Goal: Transaction & Acquisition: Purchase product/service

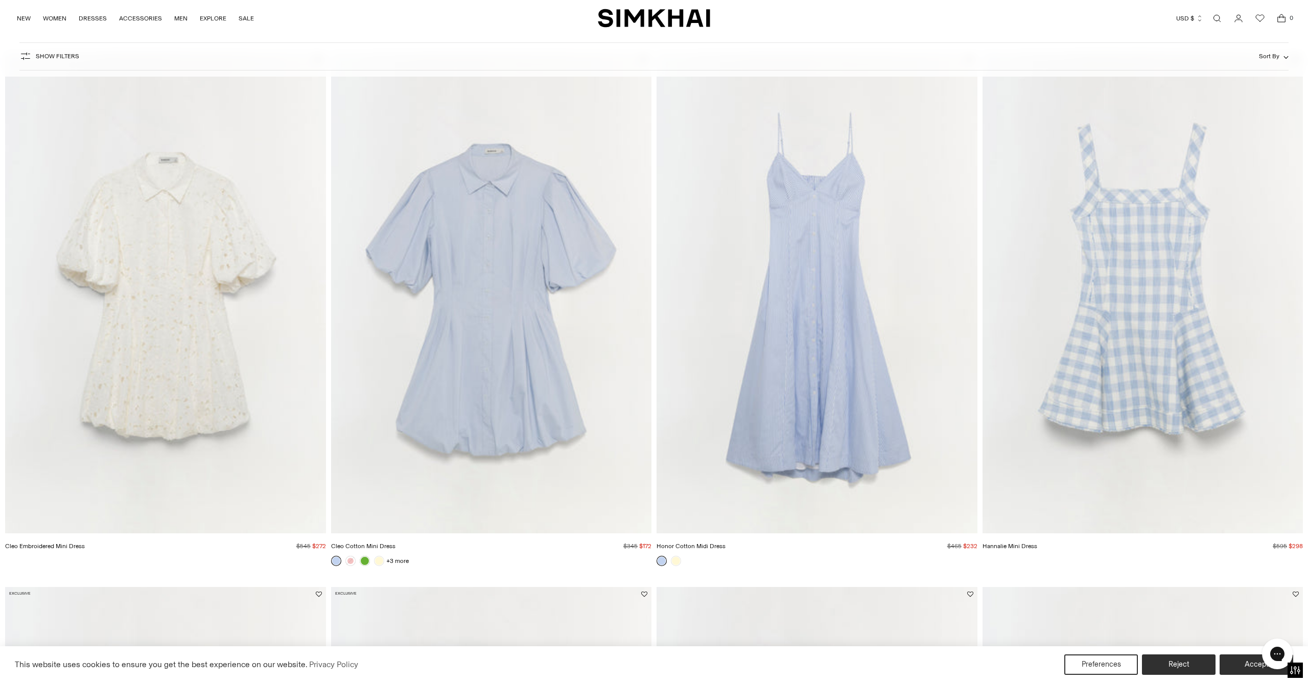
scroll to position [1150, 0]
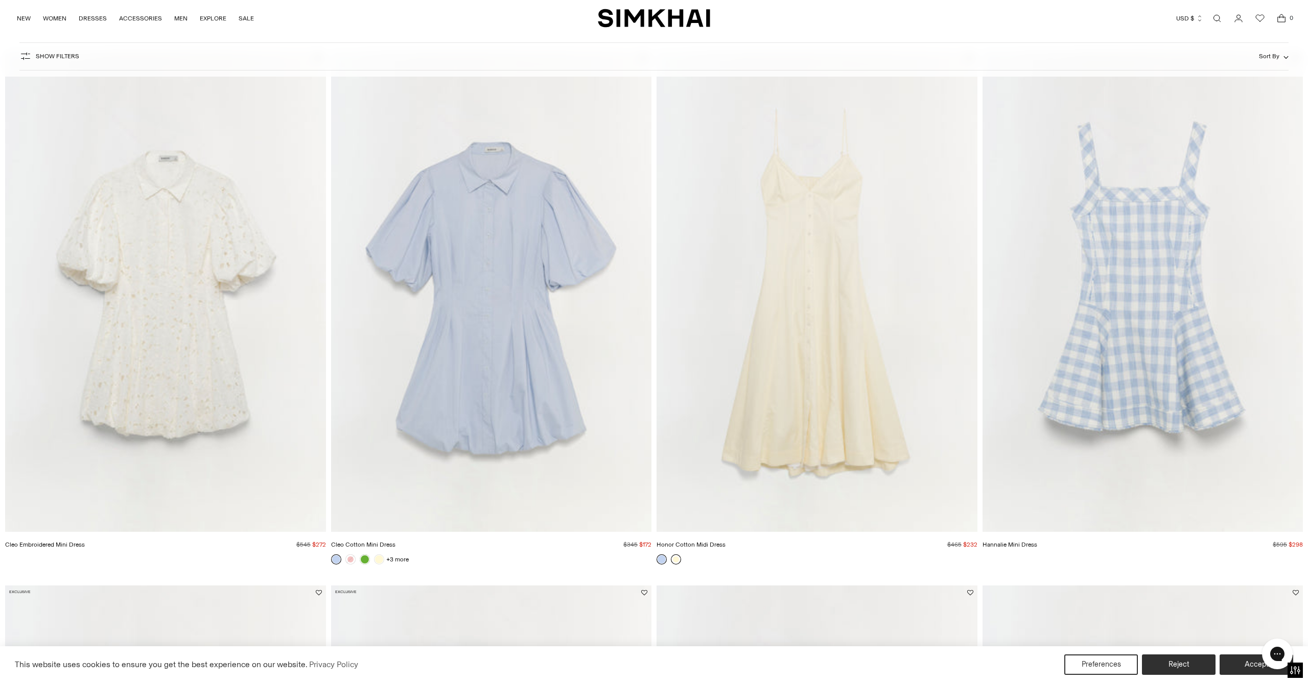
click at [676, 559] on link at bounding box center [676, 559] width 10 height 10
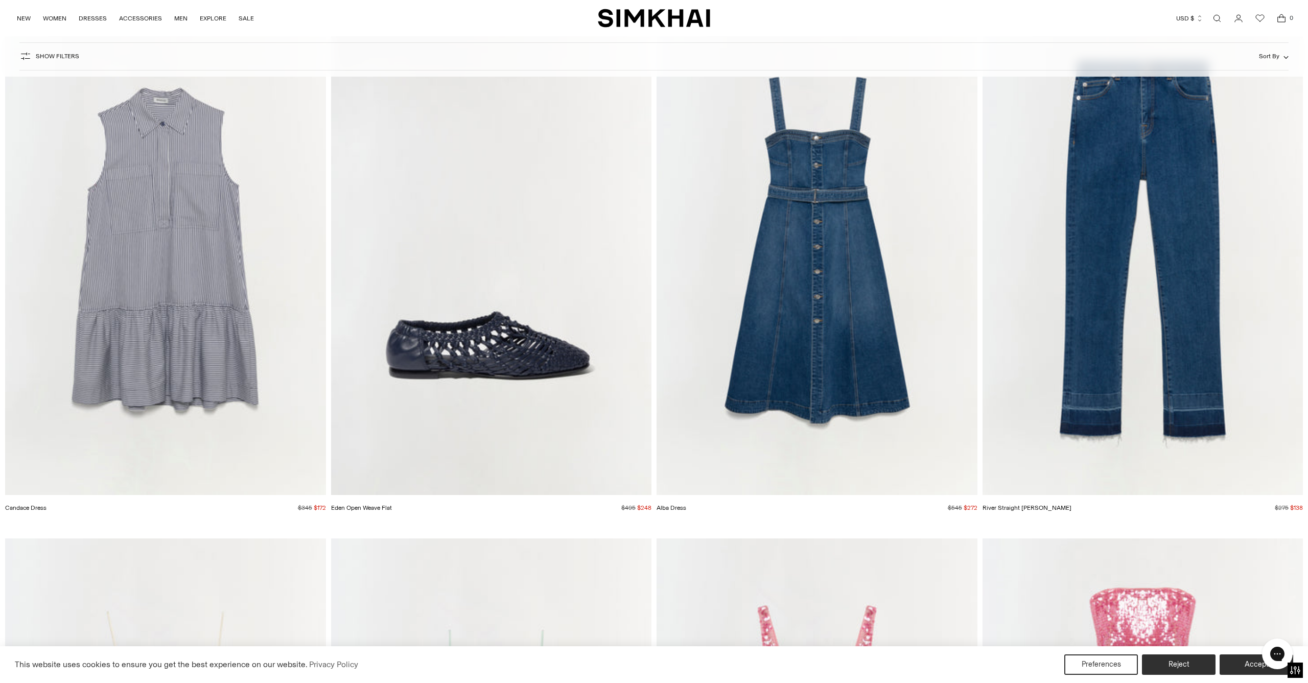
scroll to position [2794, 0]
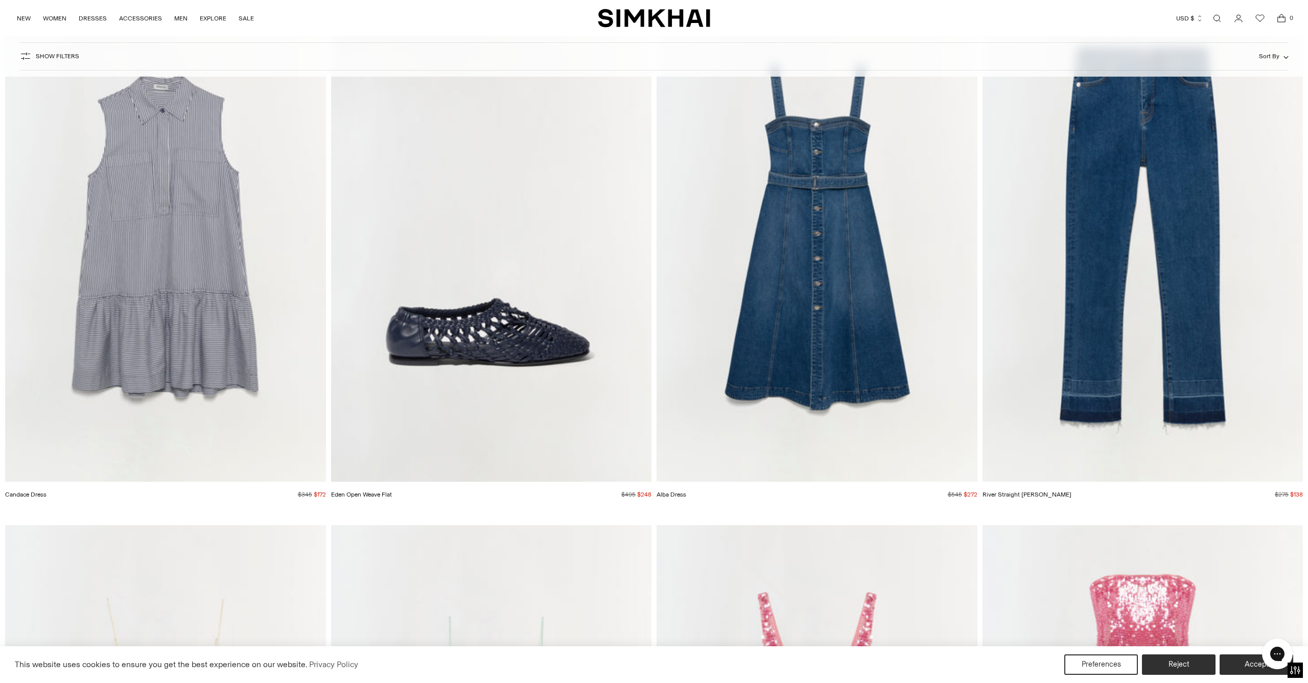
click at [0, 0] on img "Alba Dress" at bounding box center [0, 0] width 0 height 0
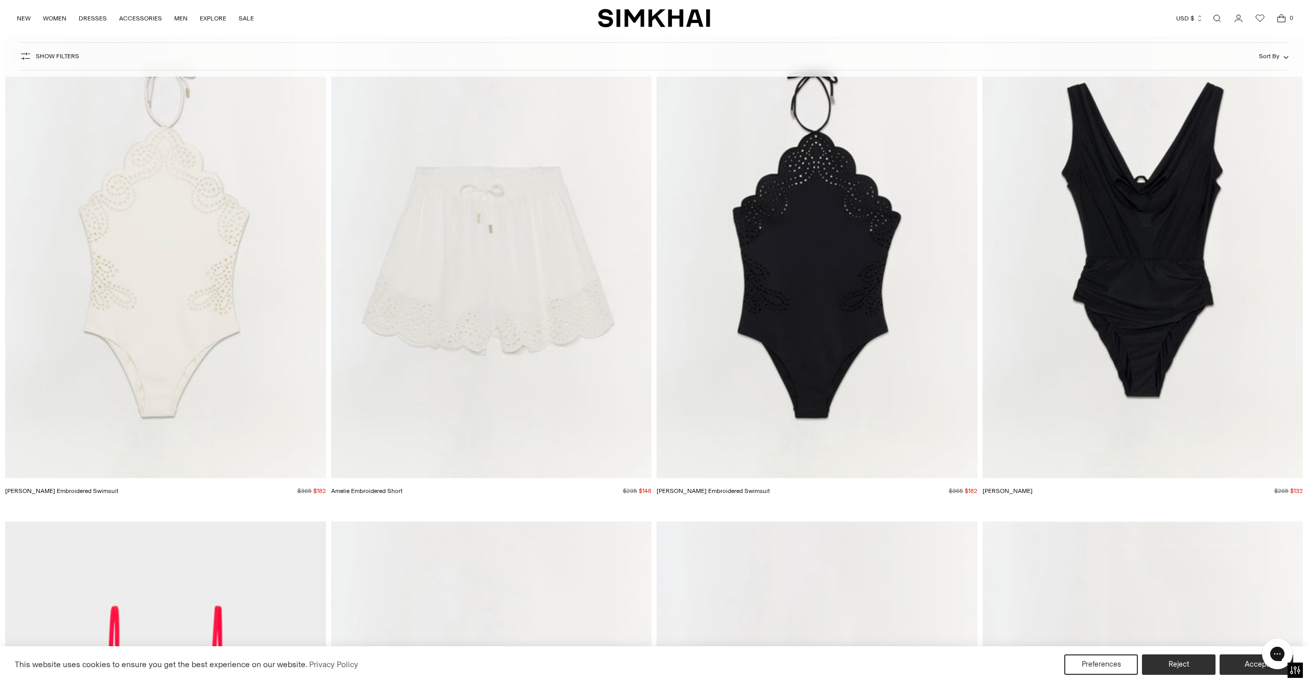
scroll to position [13978, 0]
click at [0, 0] on img "Nicolette Halter Embroidered Swimsuit" at bounding box center [0, 0] width 0 height 0
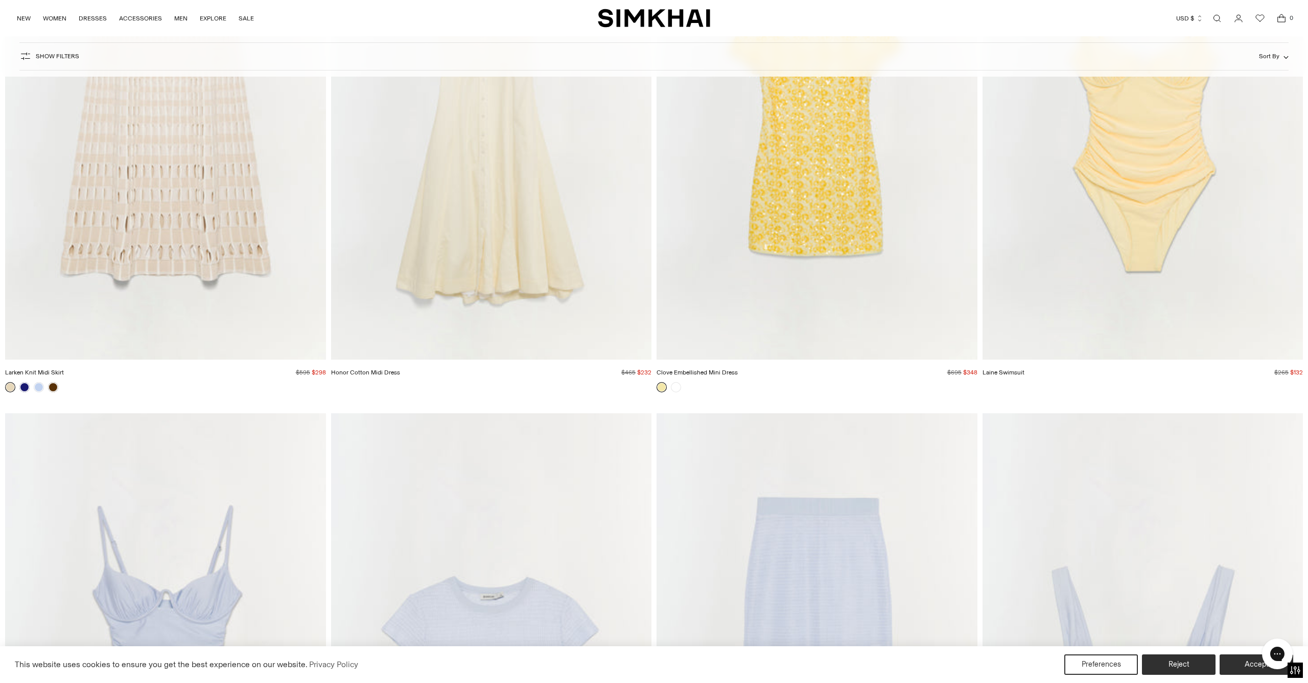
scroll to position [11658, 0]
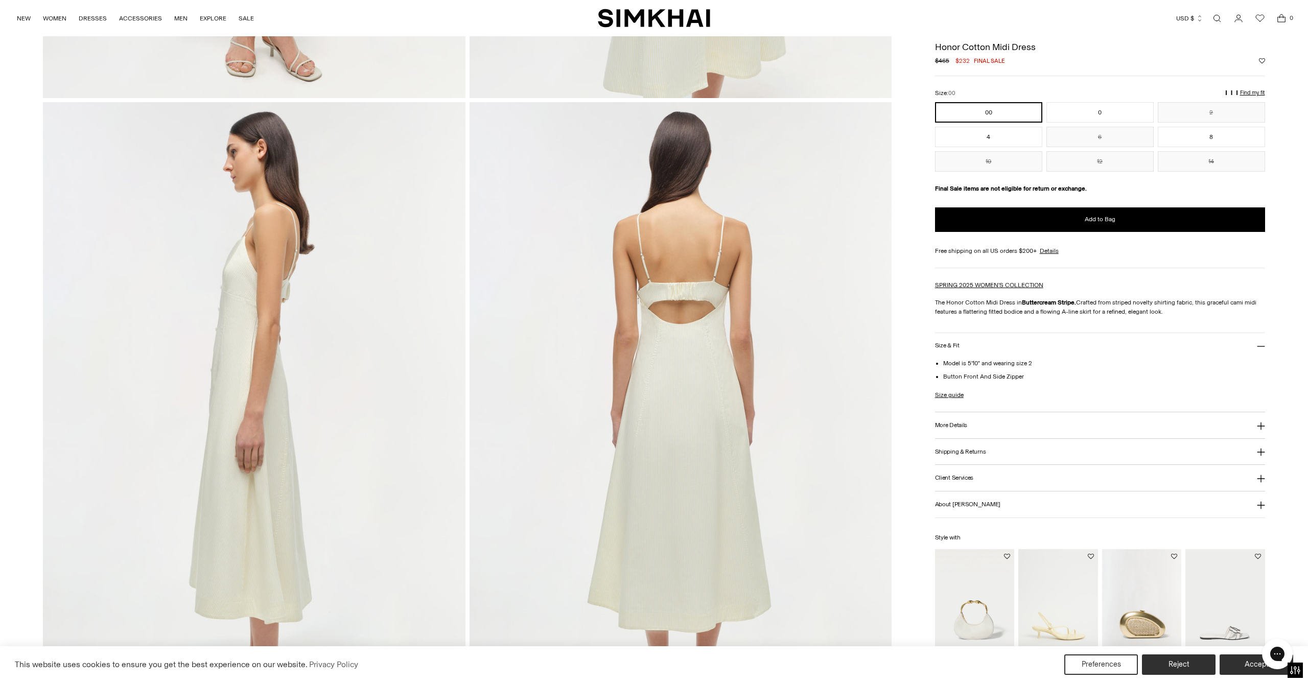
scroll to position [610, 0]
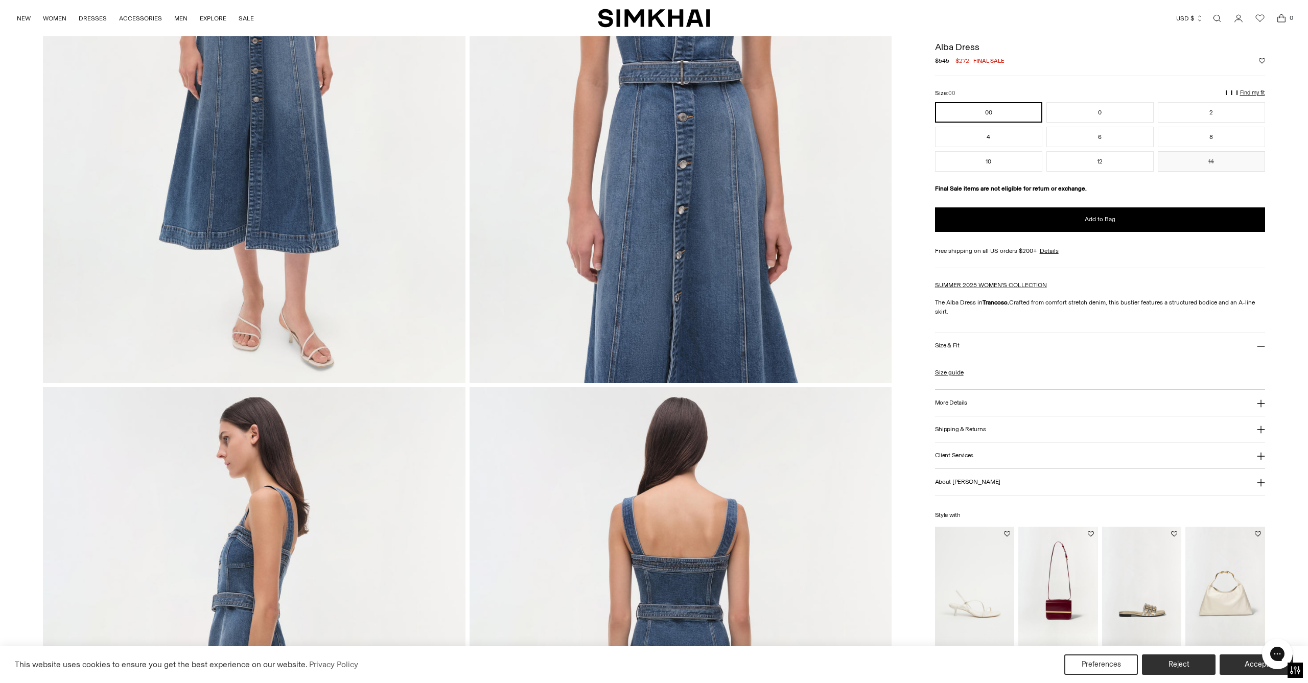
scroll to position [322, 0]
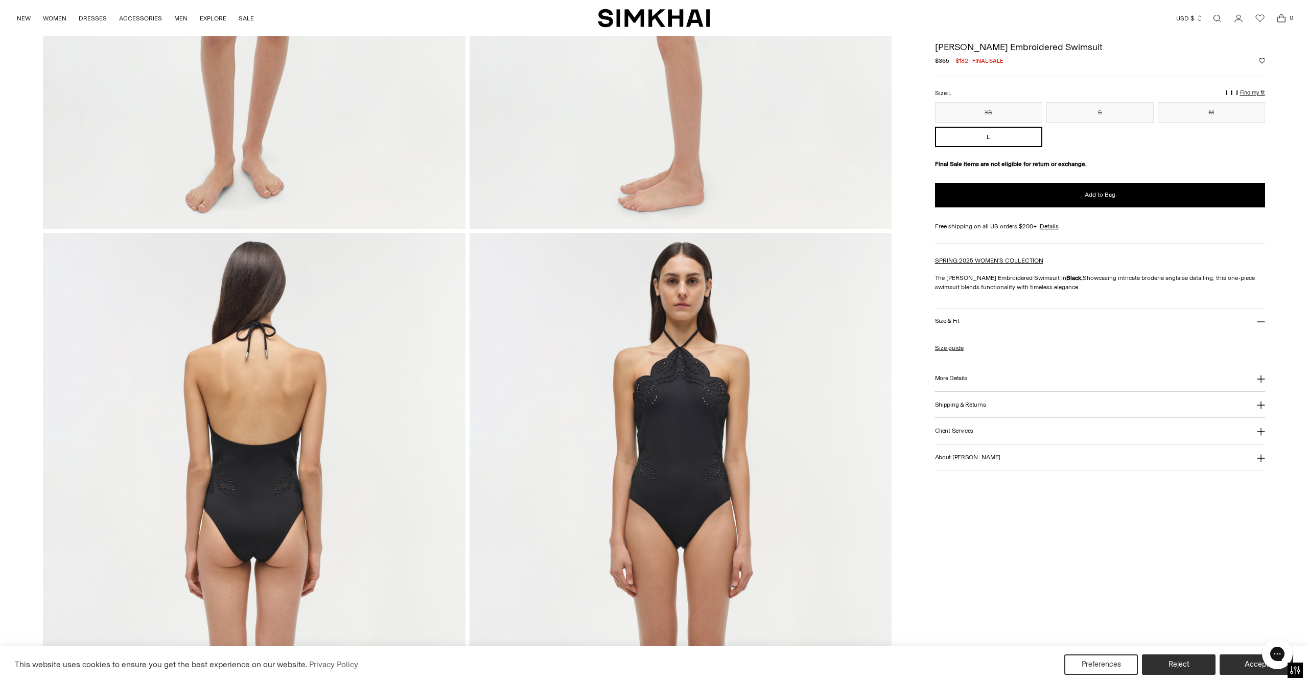
scroll to position [480, 0]
